Goal: Task Accomplishment & Management: Complete application form

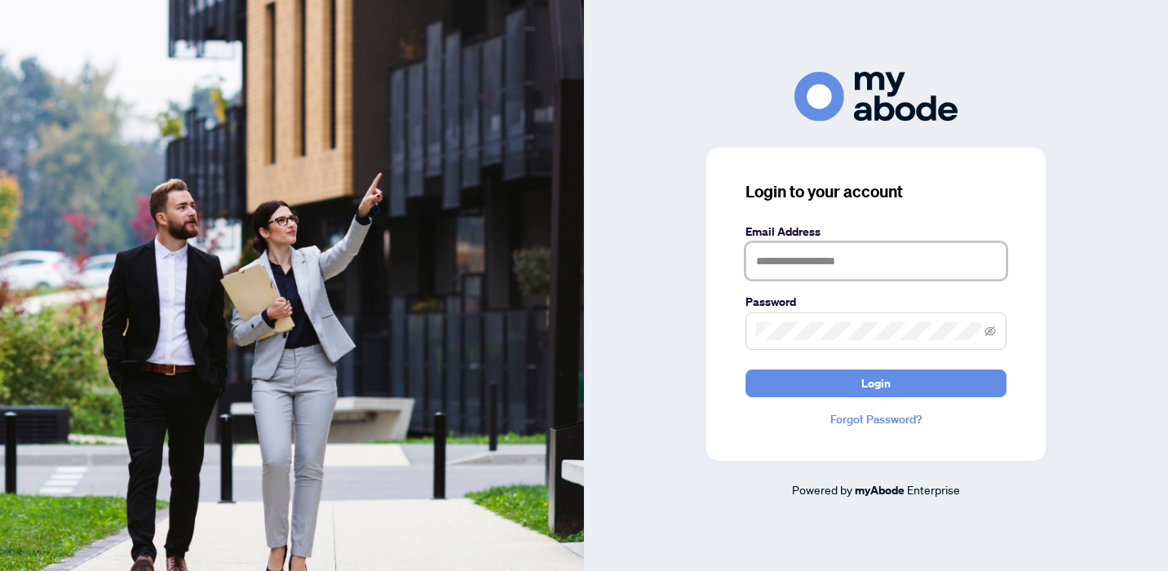
click at [767, 255] on input "text" at bounding box center [875, 261] width 261 height 38
type input "**********"
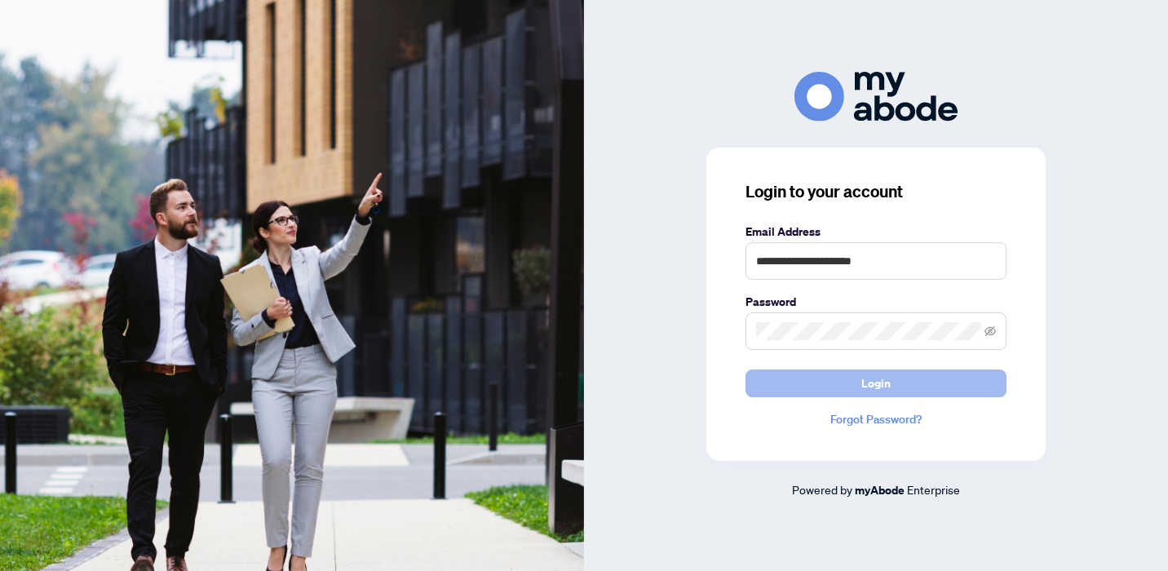
click at [886, 379] on span "Login" at bounding box center [875, 383] width 29 height 26
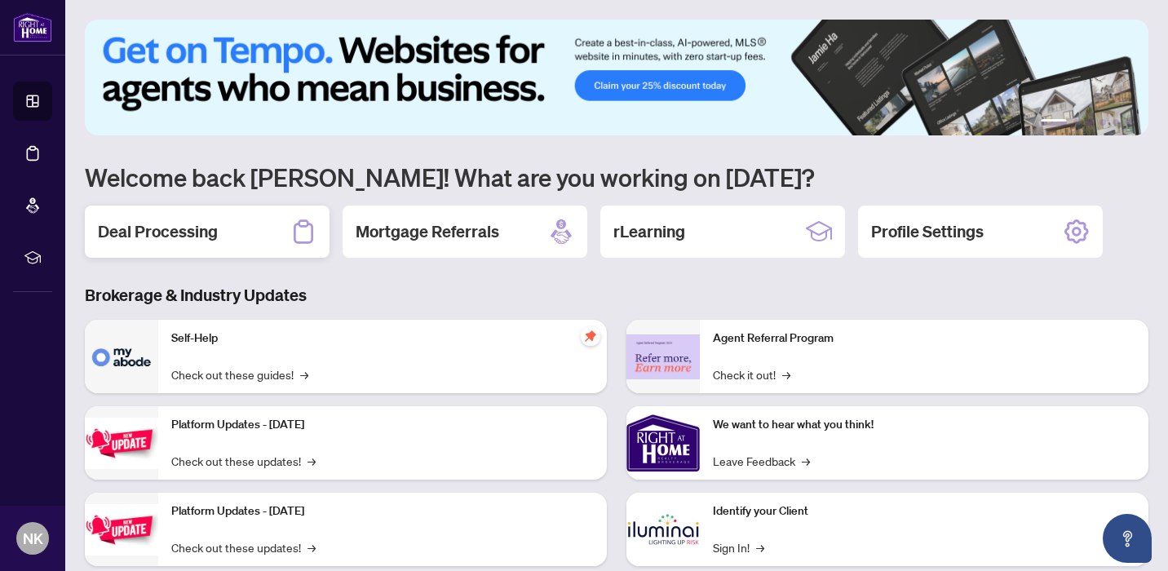
click at [148, 227] on h2 "Deal Processing" at bounding box center [158, 231] width 120 height 23
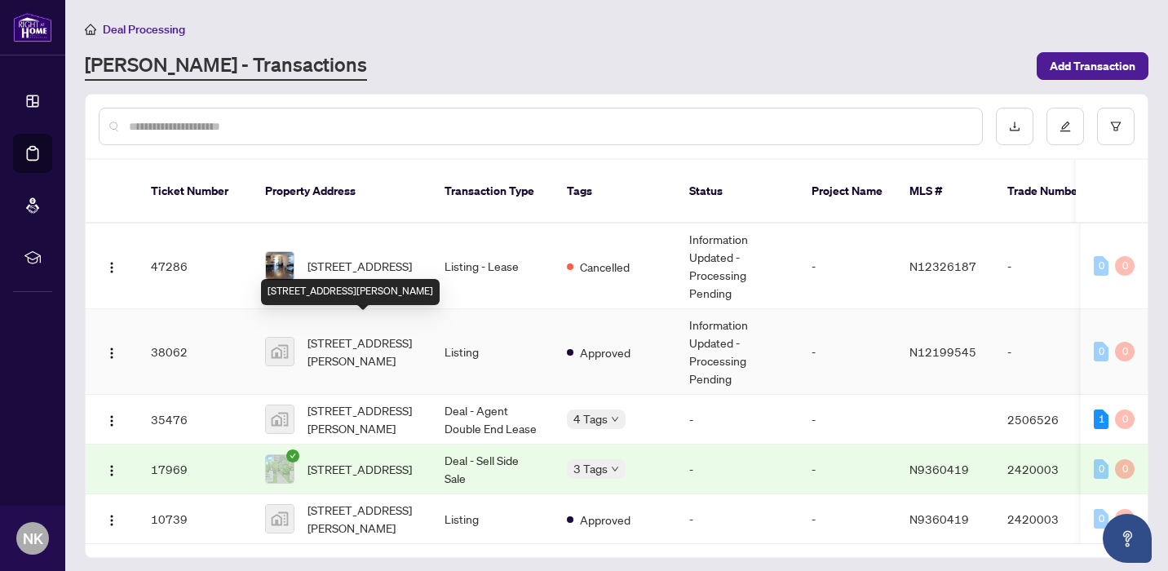
click at [347, 334] on span "[STREET_ADDRESS][PERSON_NAME]" at bounding box center [362, 352] width 111 height 36
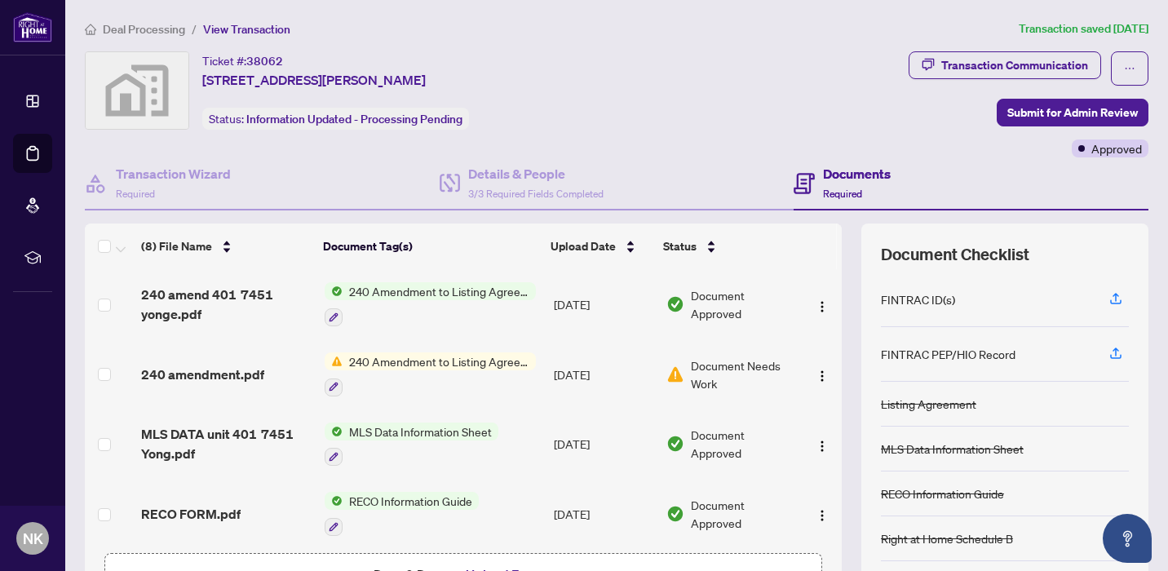
scroll to position [111, 0]
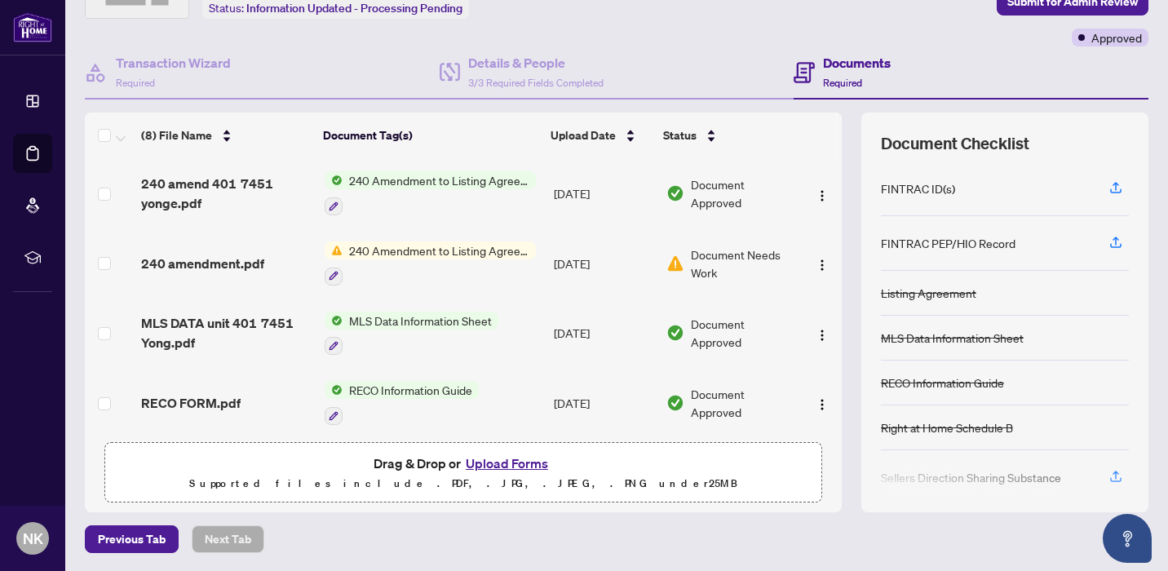
click at [499, 462] on button "Upload Forms" at bounding box center [507, 463] width 92 height 21
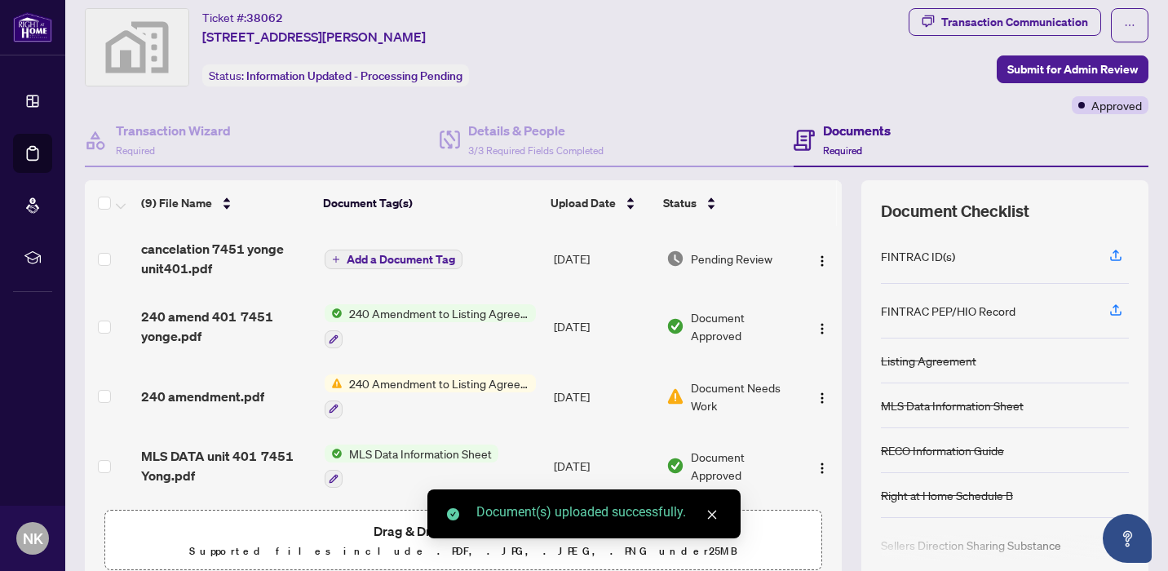
scroll to position [0, 0]
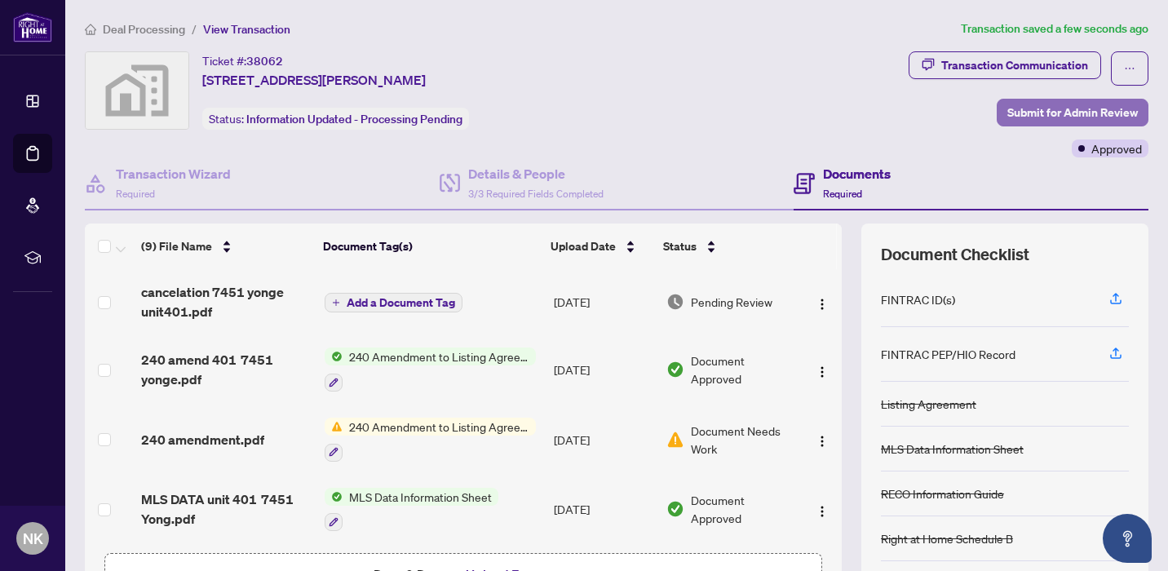
click at [1042, 111] on span "Submit for Admin Review" at bounding box center [1072, 112] width 130 height 26
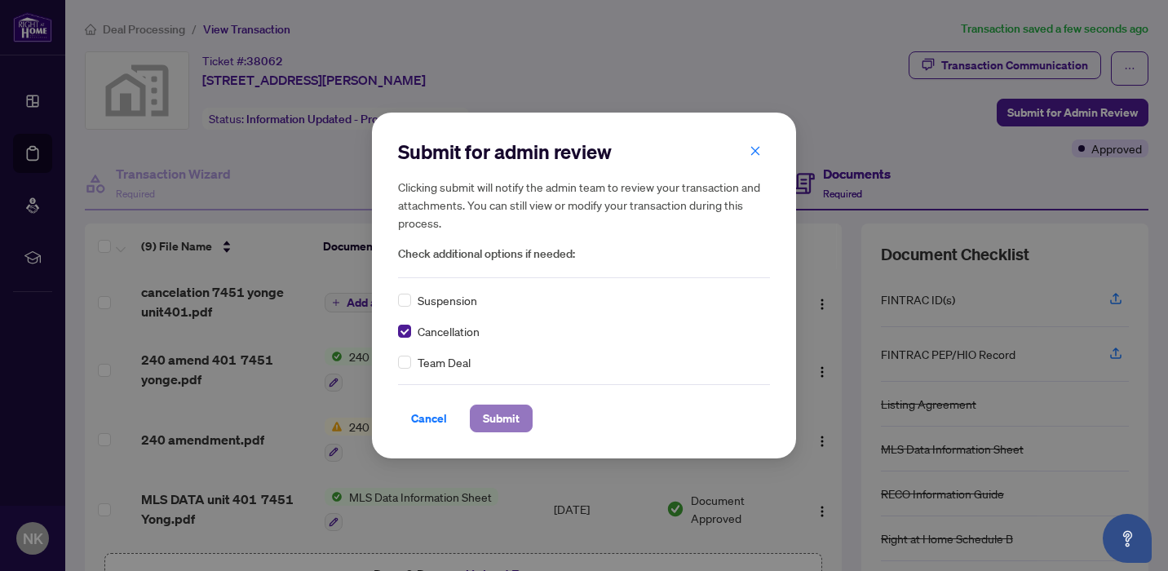
click at [503, 414] on span "Submit" at bounding box center [501, 418] width 37 height 26
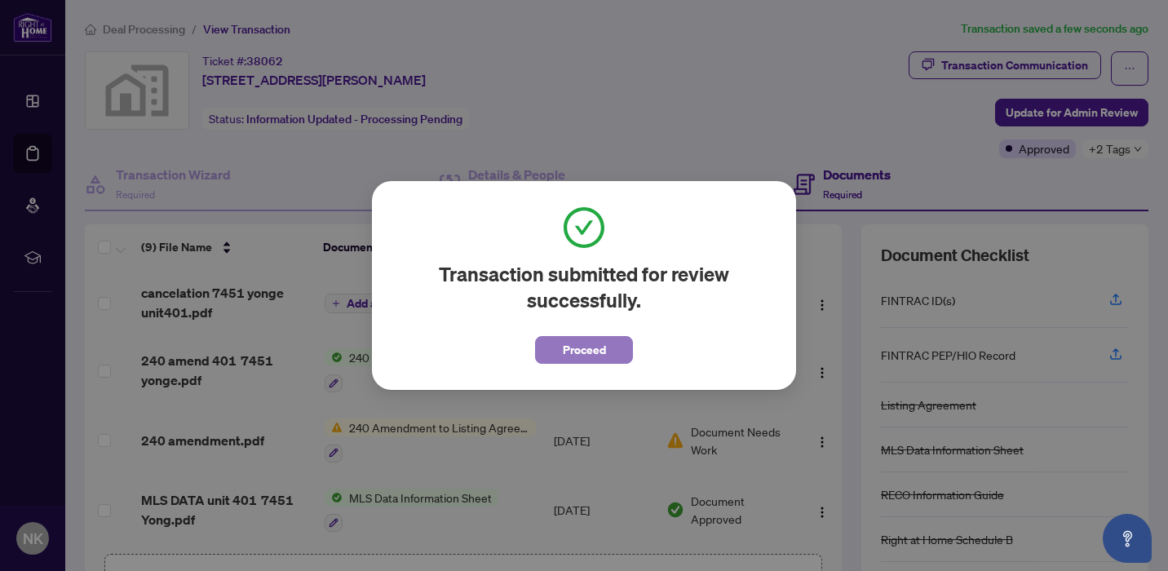
click at [584, 351] on span "Proceed" at bounding box center [584, 350] width 43 height 26
